Goal: Check status: Check status

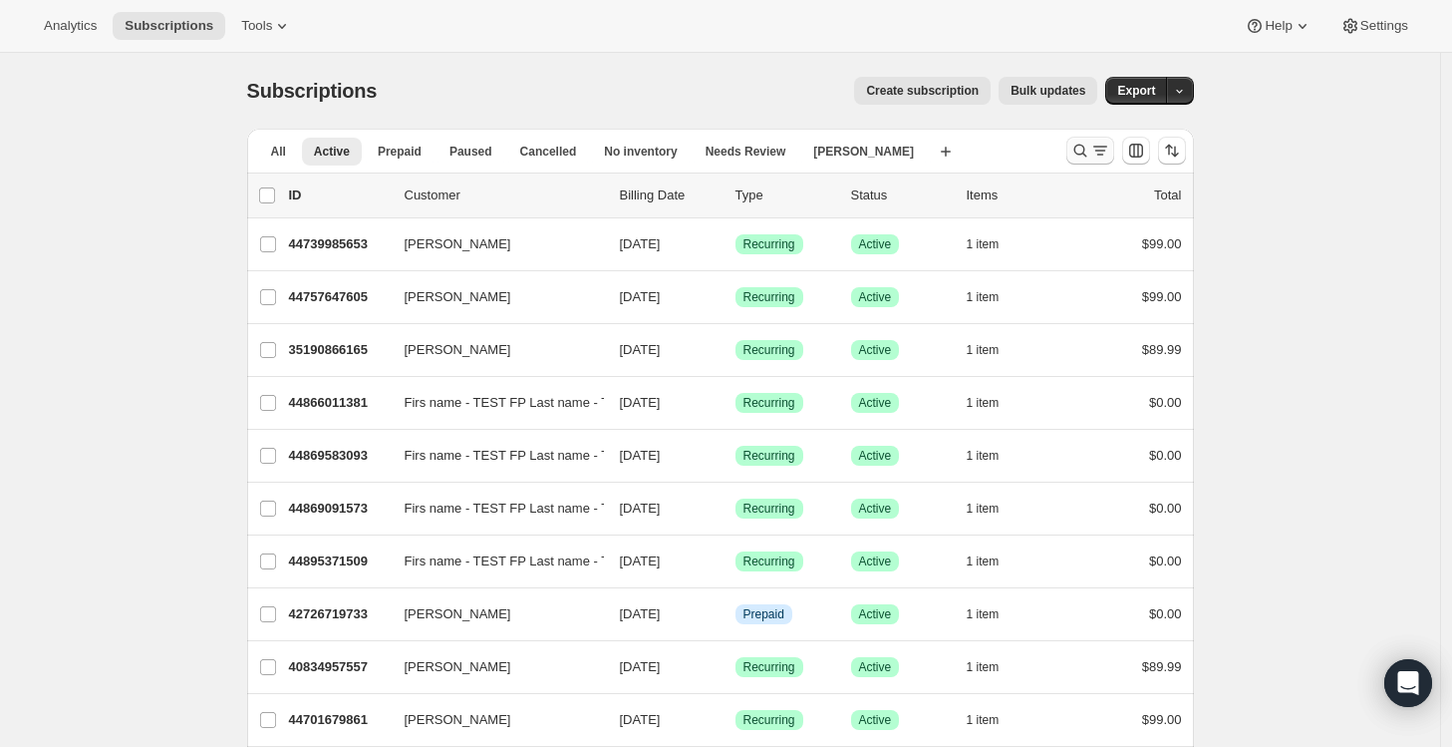
click at [1091, 145] on icon "Search and filter results" at bounding box center [1081, 151] width 20 height 20
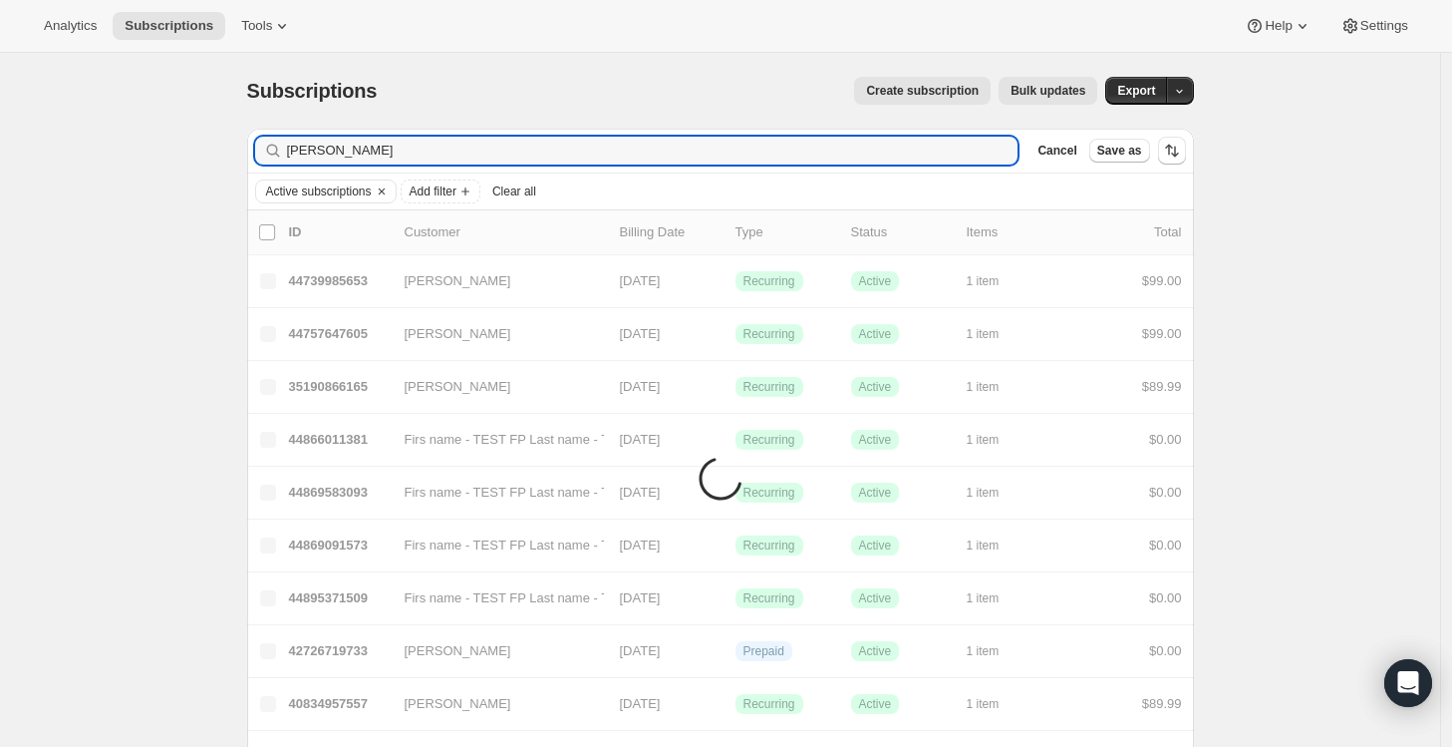
type input "[PERSON_NAME]"
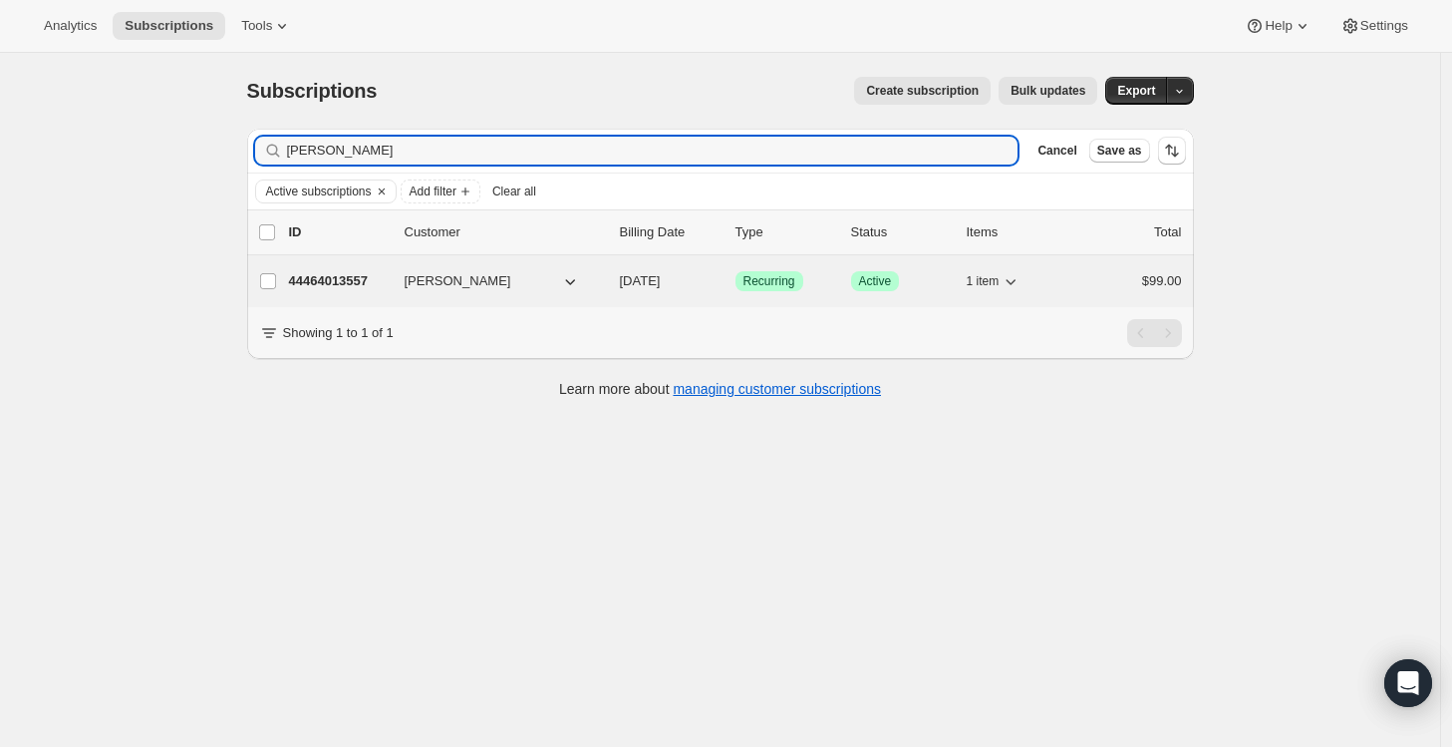
click at [341, 273] on p "44464013557" at bounding box center [339, 281] width 100 height 20
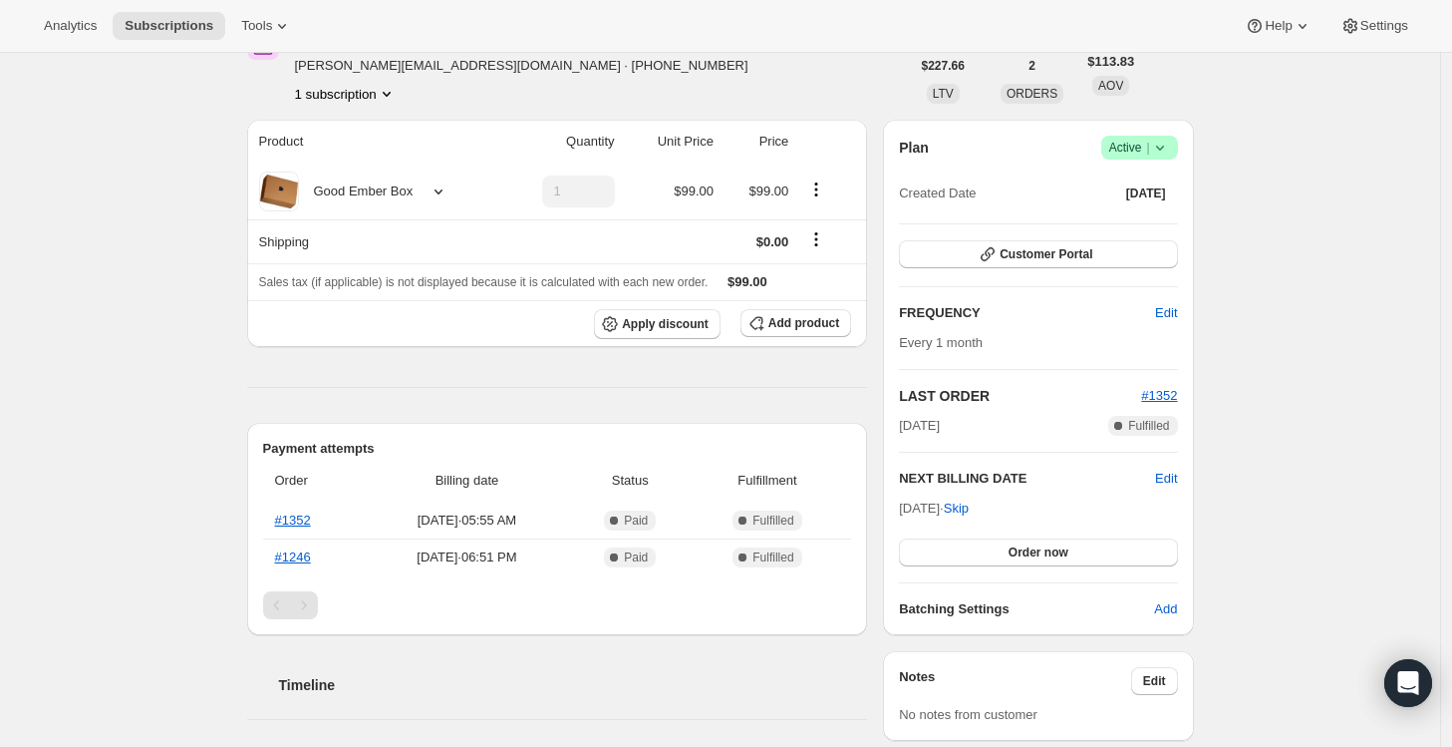
scroll to position [127, 0]
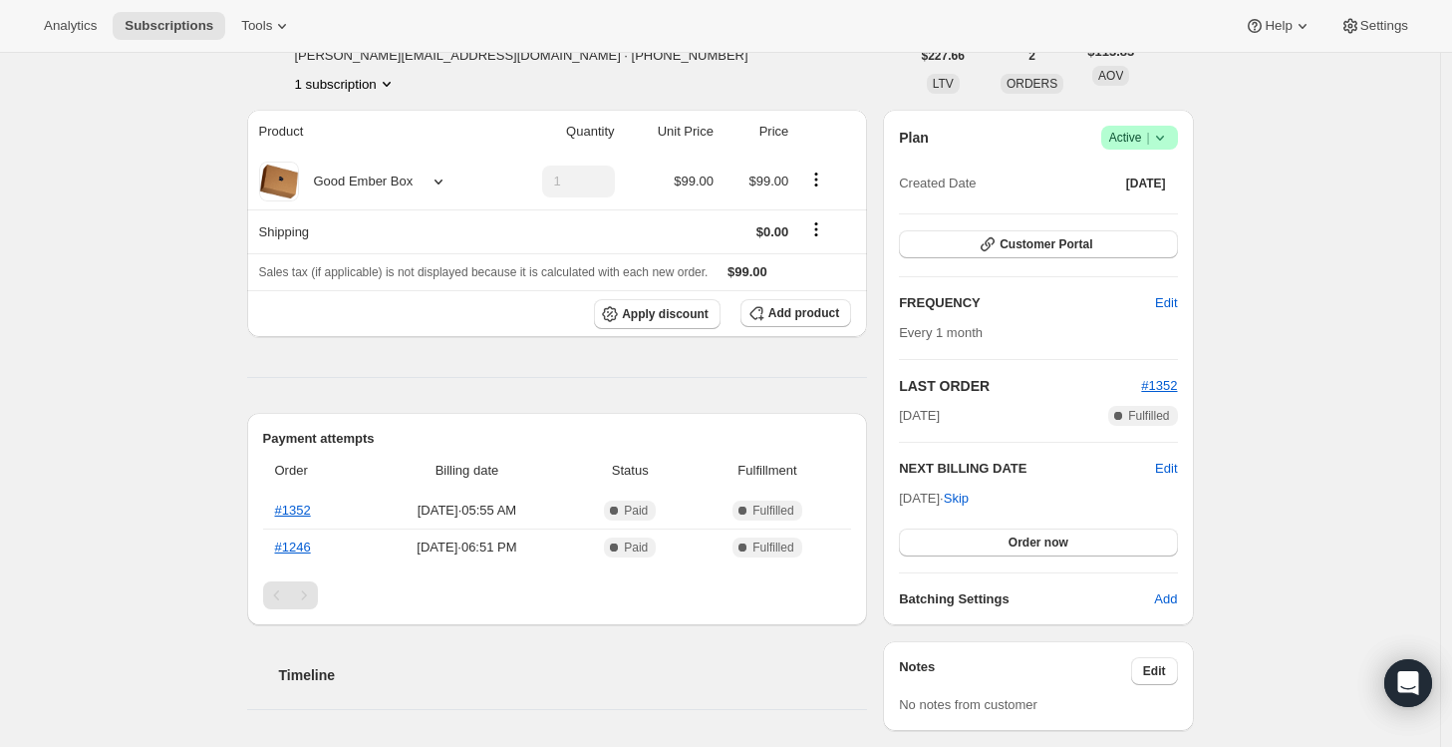
click at [204, 452] on div "Subscription #44464013557. This page is ready Subscription #44464013557 Success…" at bounding box center [720, 645] width 1441 height 1438
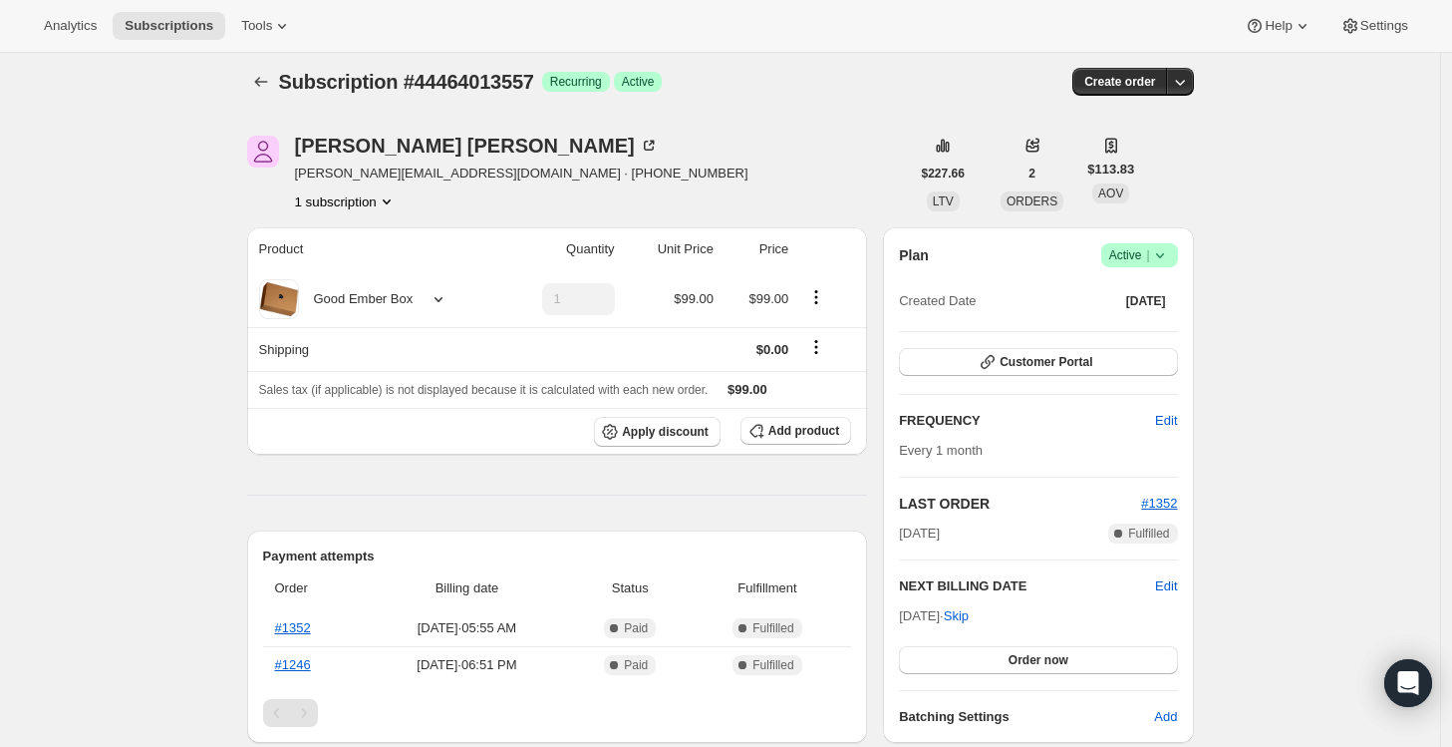
scroll to position [11, 0]
